Goal: Information Seeking & Learning: Learn about a topic

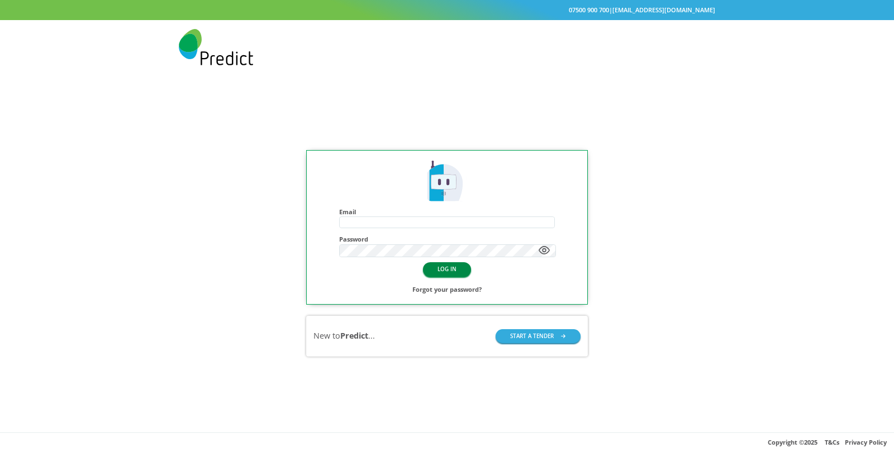
type input "**********"
click at [446, 271] on button "LOG IN" at bounding box center [447, 269] width 48 height 14
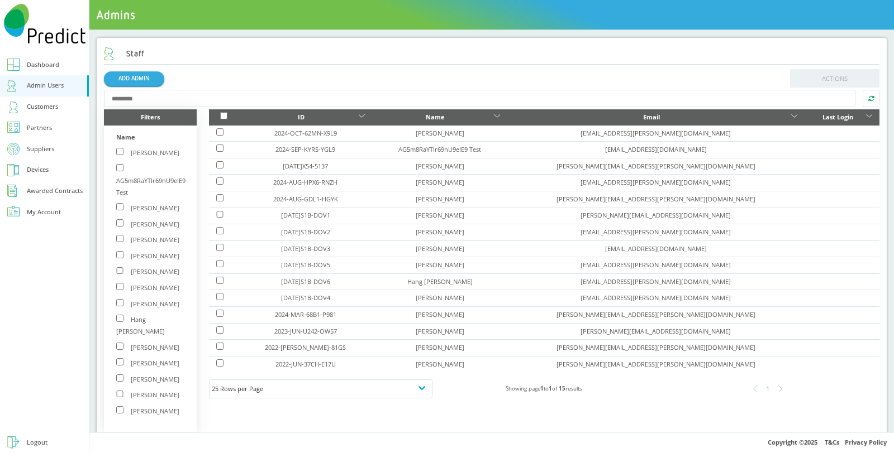
click at [51, 103] on div "Customers" at bounding box center [42, 107] width 31 height 12
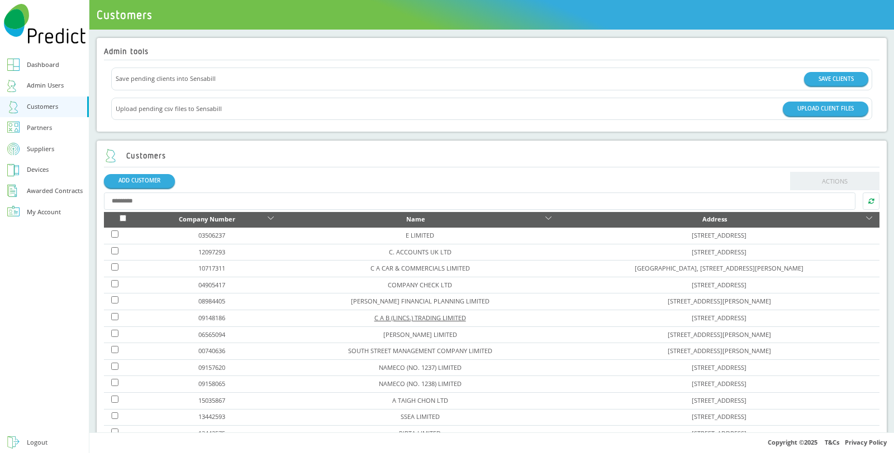
click at [374, 318] on link "C A B (LINCS.) TRADING LIMITED" at bounding box center [420, 318] width 92 height 8
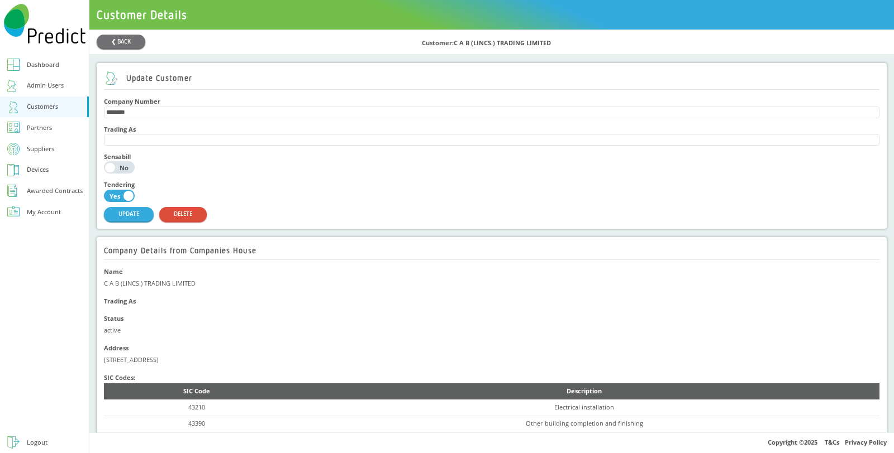
scroll to position [310, 0]
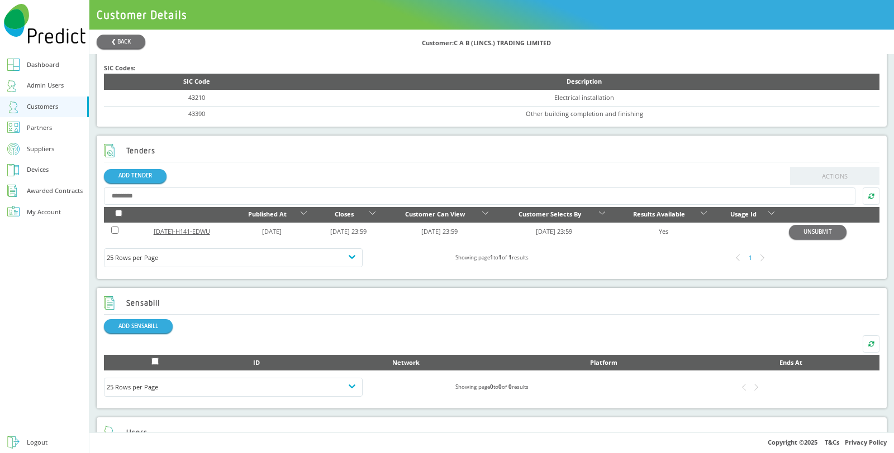
click at [176, 229] on link "[DATE]-H141-EDWU" at bounding box center [182, 231] width 56 height 8
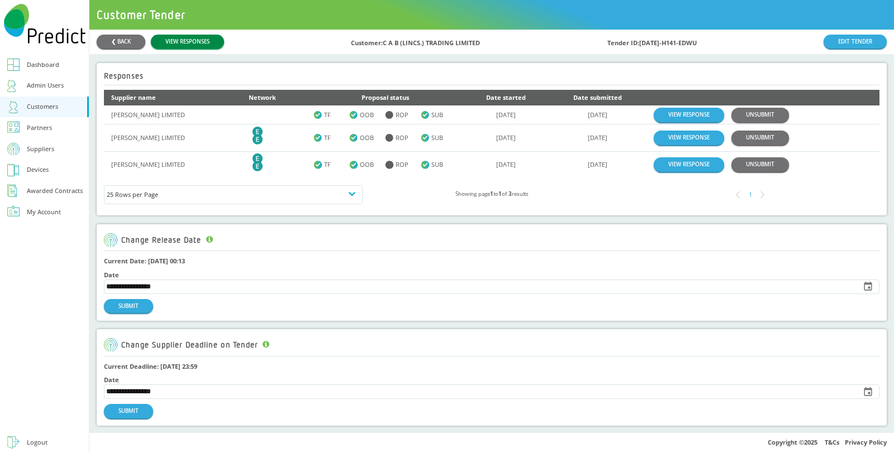
click at [187, 39] on link "VIEW RESPONSES" at bounding box center [187, 42] width 73 height 14
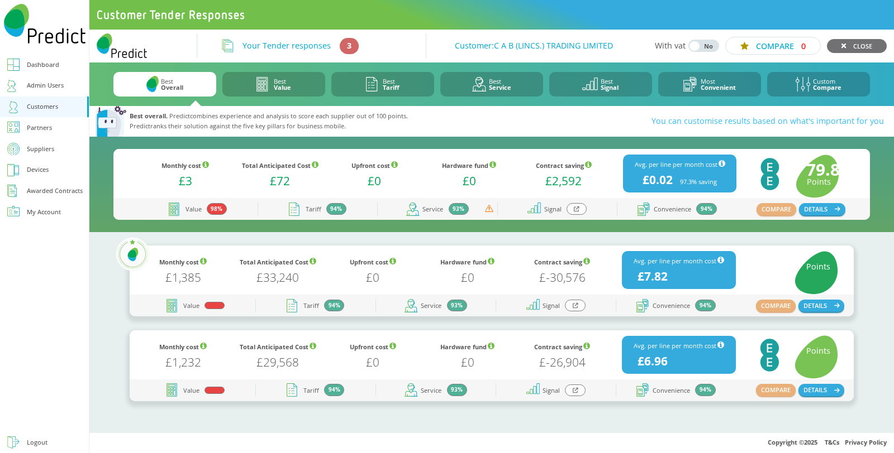
click at [579, 212] on icon at bounding box center [577, 209] width 6 height 6
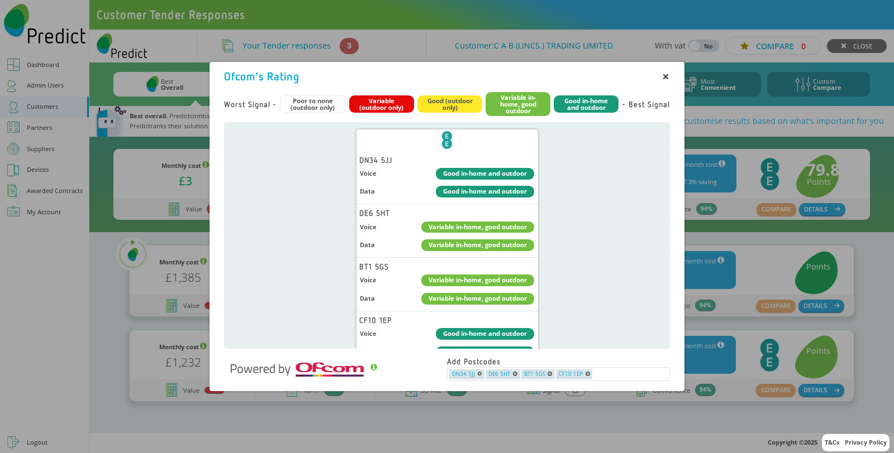
scroll to position [18, 0]
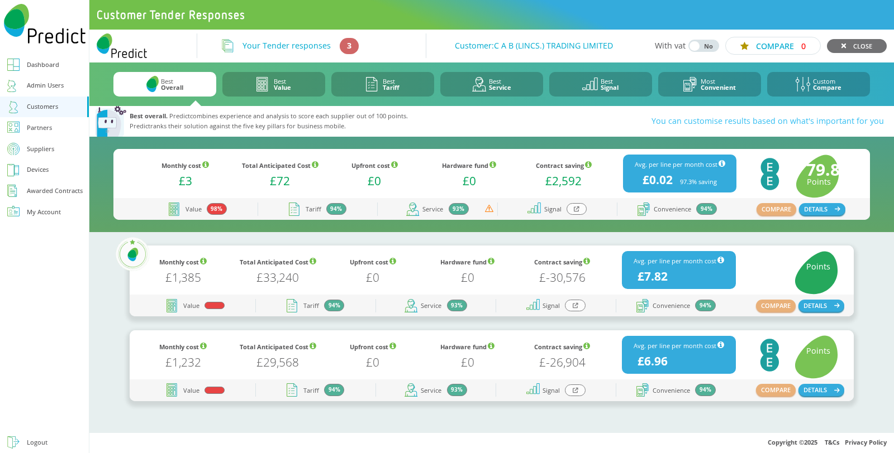
click at [569, 209] on div at bounding box center [576, 209] width 20 height 12
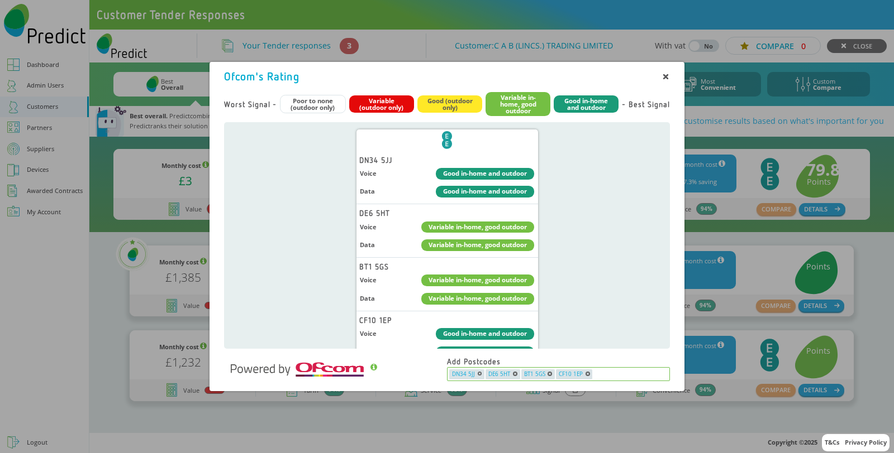
click at [621, 373] on input "text" at bounding box center [630, 375] width 75 height 10
type input "*"
click at [663, 76] on icon at bounding box center [665, 77] width 4 height 4
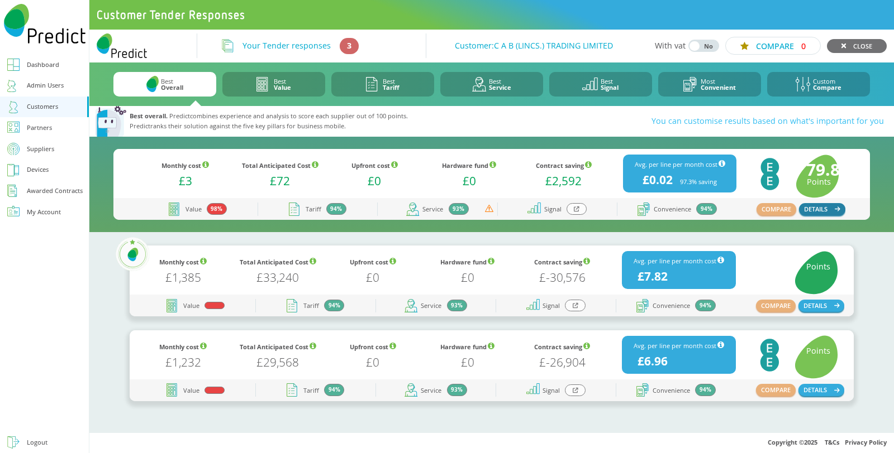
click at [831, 208] on button "DETAILS" at bounding box center [822, 209] width 46 height 12
click at [575, 208] on icon at bounding box center [577, 209] width 6 height 6
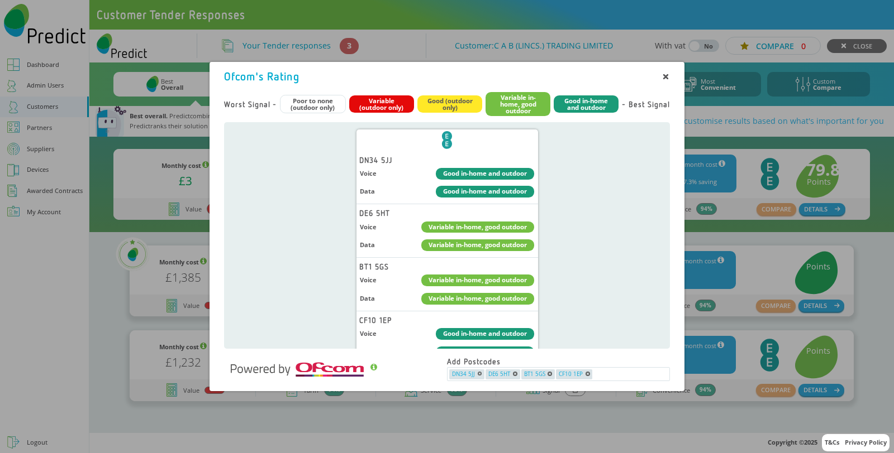
click at [21, 252] on div "Ofcom's Rating Worst Signal - Poor to none (outdoor only) Variable (outdoor onl…" at bounding box center [447, 226] width 894 height 453
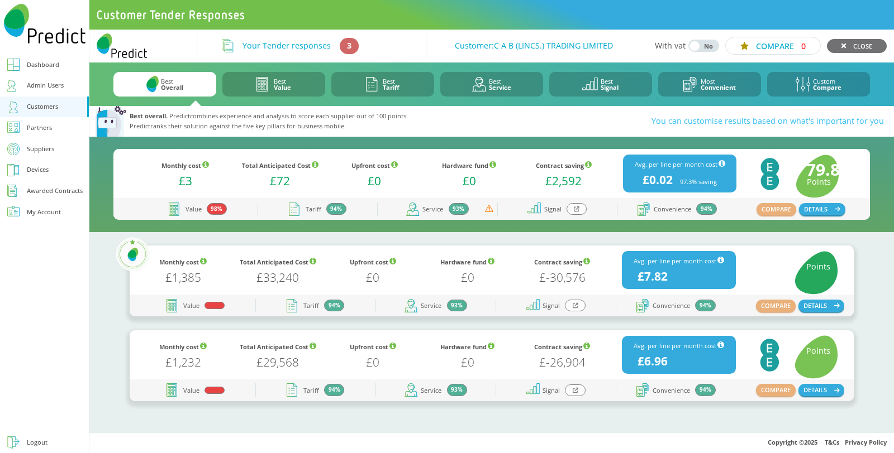
click at [581, 308] on div at bounding box center [575, 306] width 20 height 12
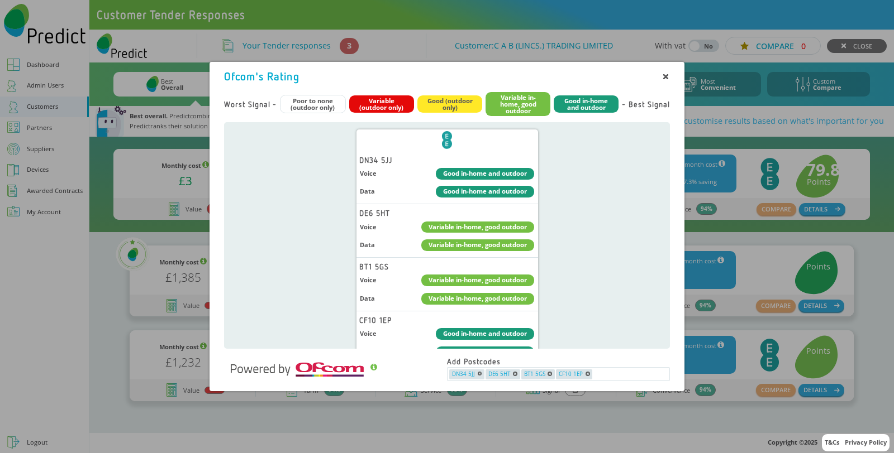
click at [125, 360] on div "Ofcom's Rating Worst Signal - Poor to none (outdoor only) Variable (outdoor onl…" at bounding box center [447, 226] width 894 height 453
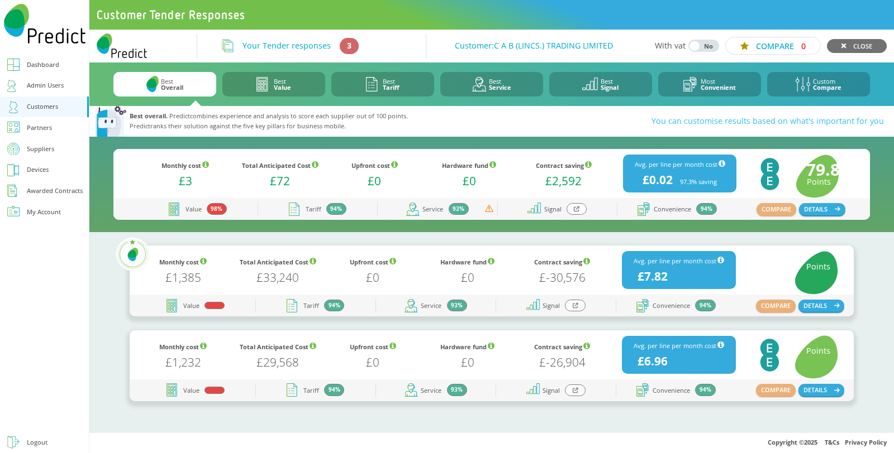
click at [575, 393] on icon at bounding box center [575, 391] width 6 height 6
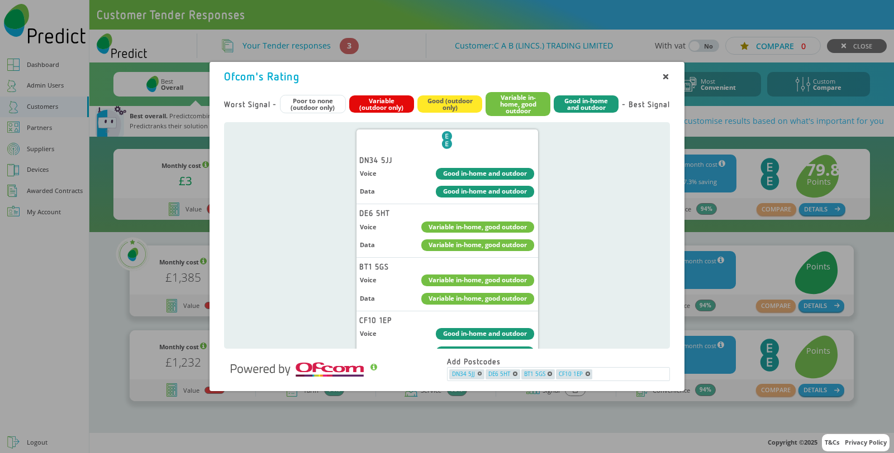
click at [46, 328] on div "Ofcom's Rating Worst Signal - Poor to none (outdoor only) Variable (outdoor onl…" at bounding box center [447, 226] width 894 height 453
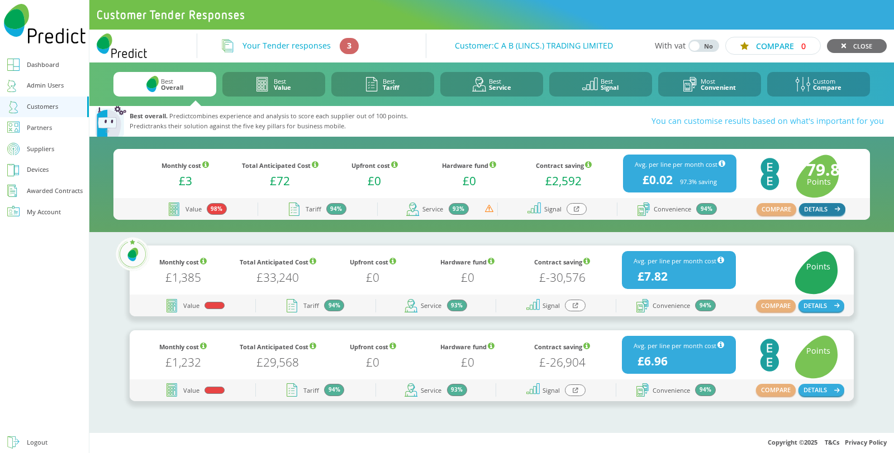
click at [822, 208] on button "DETAILS" at bounding box center [822, 209] width 46 height 12
click at [572, 209] on div at bounding box center [576, 209] width 20 height 12
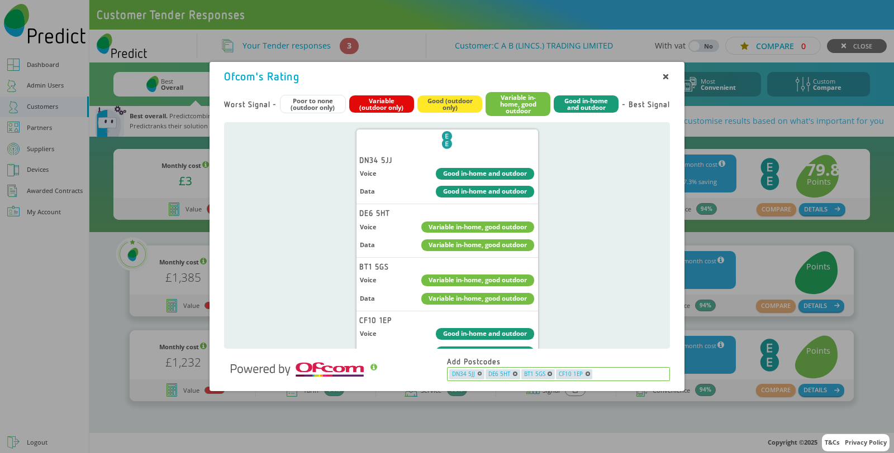
click at [478, 373] on icon "button" at bounding box center [479, 374] width 4 height 4
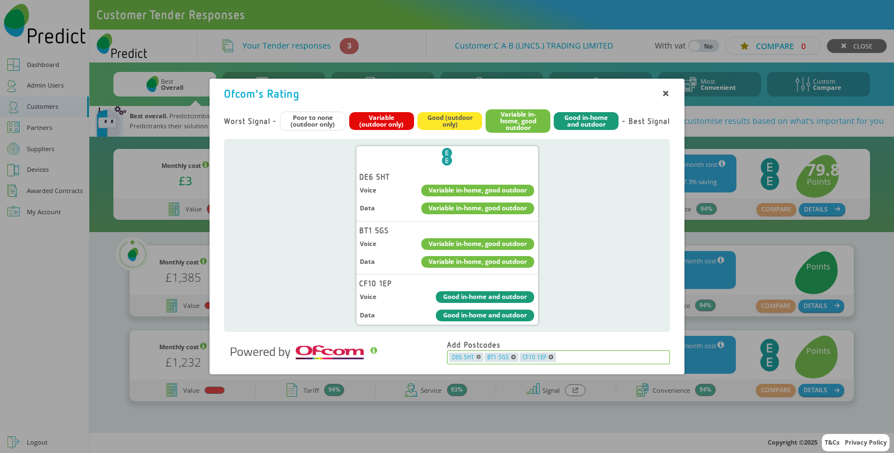
click at [476, 355] on icon "button" at bounding box center [478, 357] width 4 height 4
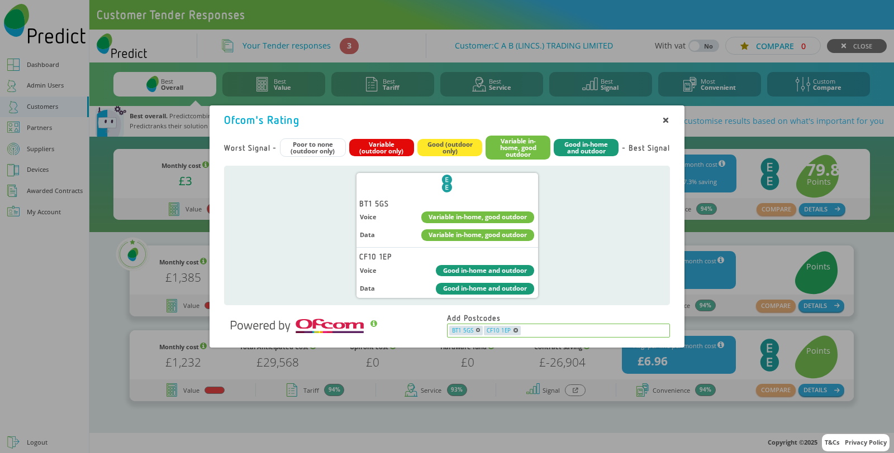
click at [478, 328] on span "BT1 5GS" at bounding box center [466, 331] width 34 height 10
click at [477, 331] on icon "button" at bounding box center [478, 330] width 4 height 4
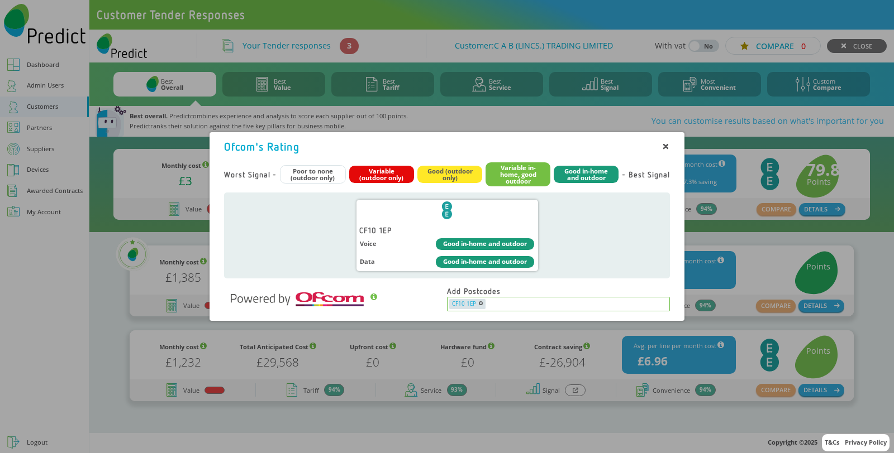
click at [480, 302] on icon "button" at bounding box center [481, 304] width 4 height 4
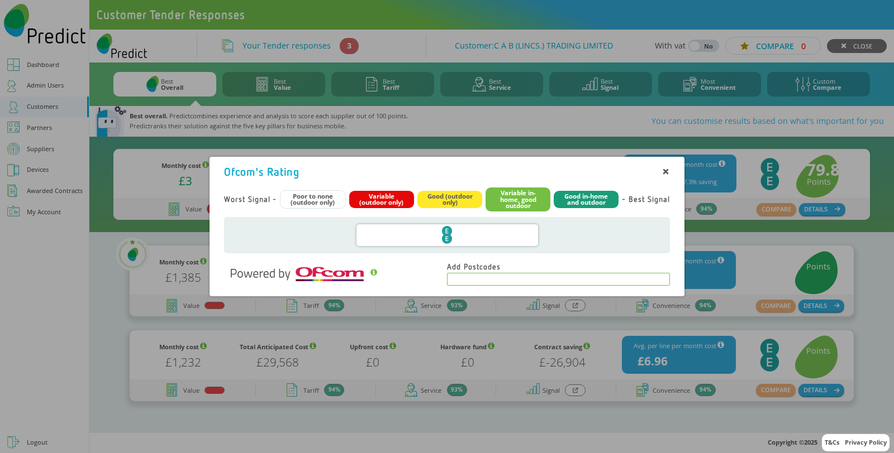
click at [415, 425] on div "Ofcom's Rating Worst Signal - Poor to none (outdoor only) Variable (outdoor onl…" at bounding box center [447, 226] width 894 height 453
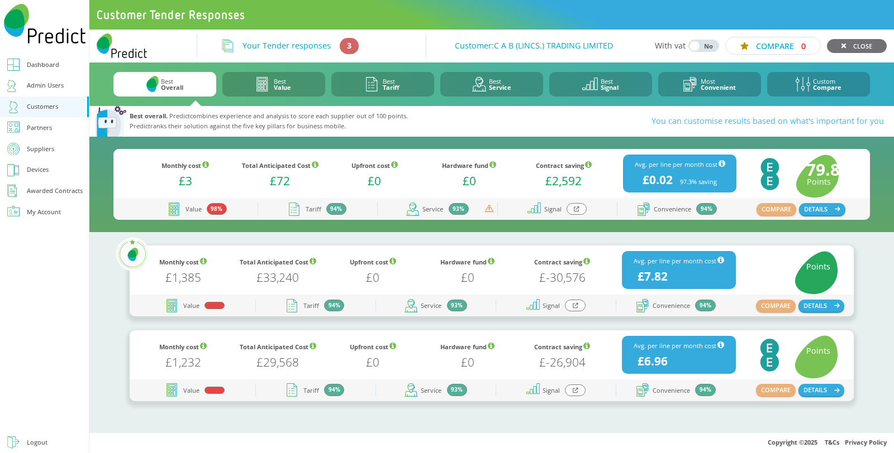
click at [579, 302] on div at bounding box center [575, 306] width 20 height 12
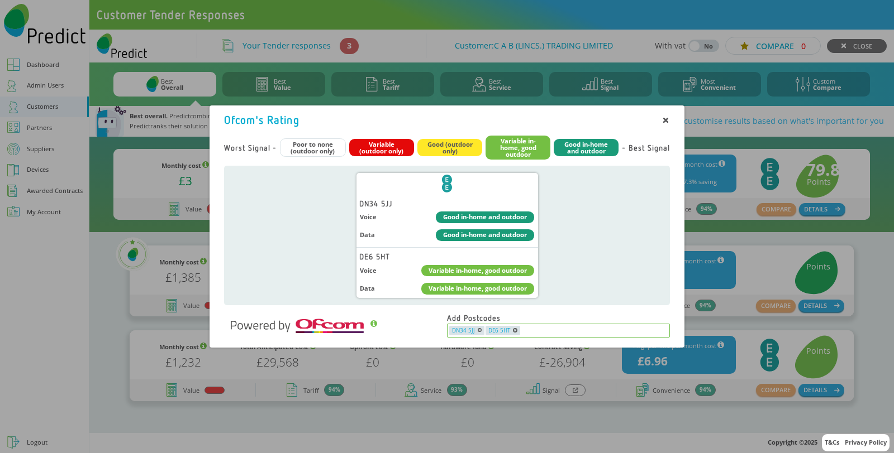
click at [477, 331] on icon "button" at bounding box center [479, 330] width 4 height 4
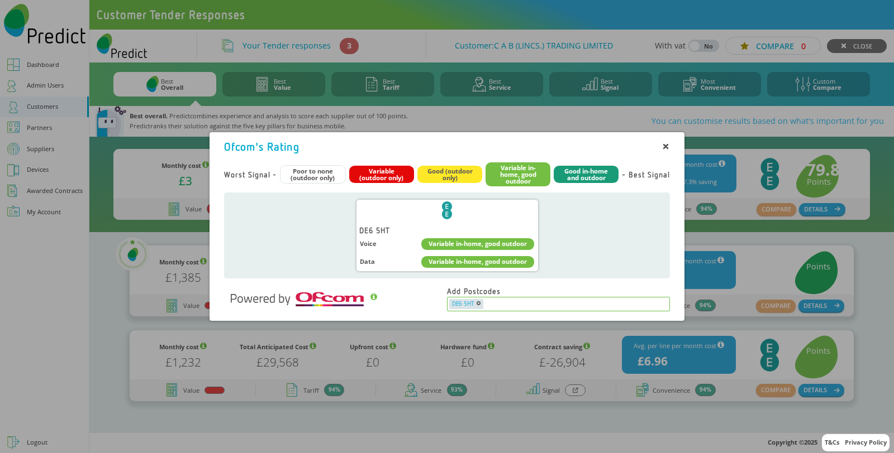
click at [478, 303] on icon "button" at bounding box center [478, 304] width 4 height 4
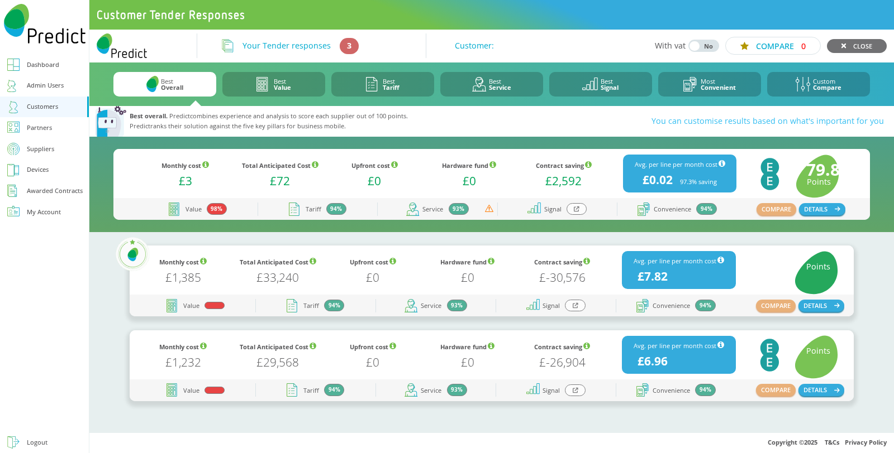
click at [576, 309] on div at bounding box center [575, 306] width 20 height 12
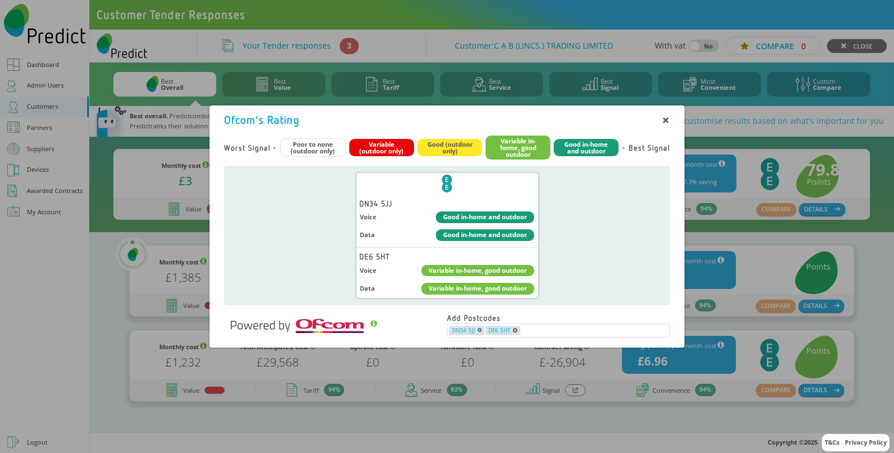
click at [46, 288] on div "Ofcom's Rating Worst Signal - Poor to none (outdoor only) Variable (outdoor onl…" at bounding box center [447, 226] width 894 height 453
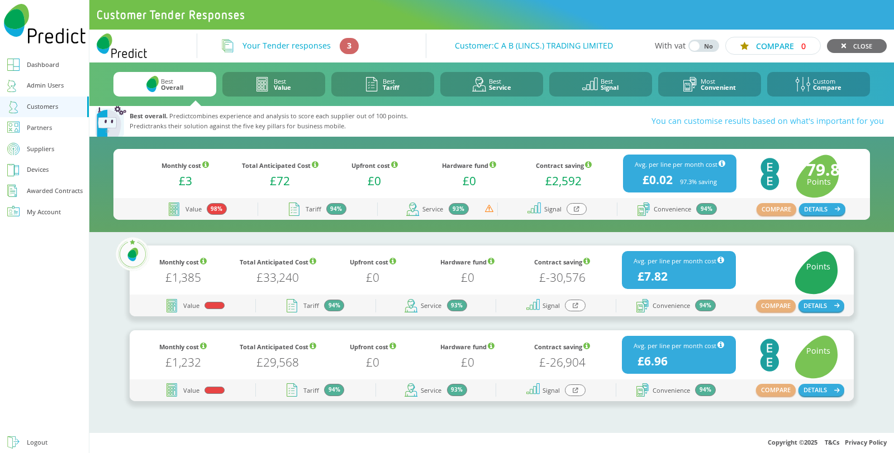
click at [576, 305] on icon at bounding box center [575, 306] width 6 height 6
